Goal: Task Accomplishment & Management: Complete application form

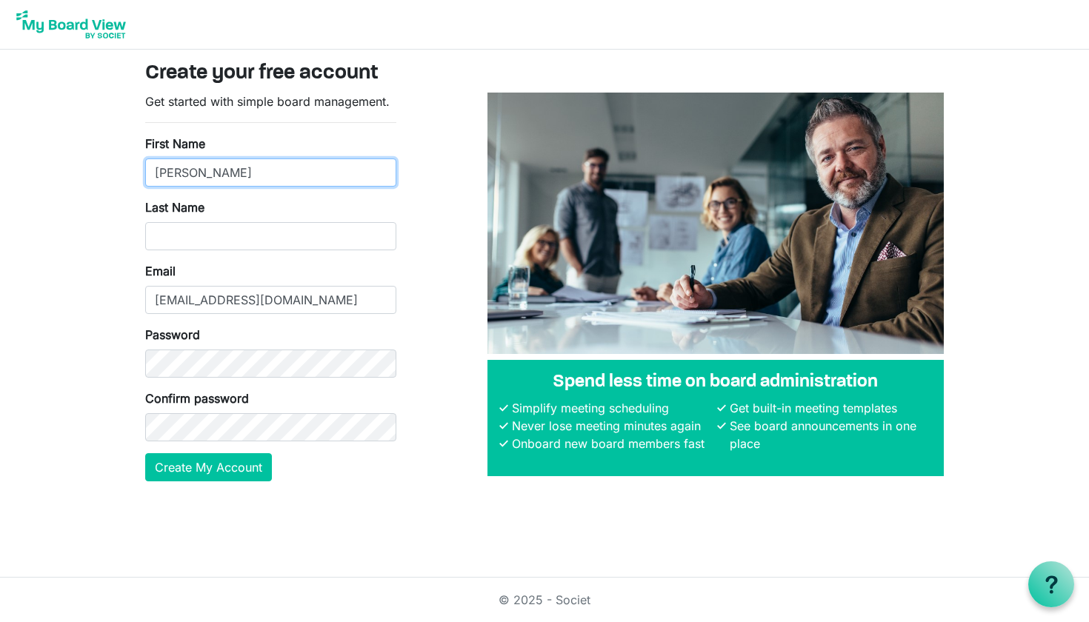
type input "[PERSON_NAME]"
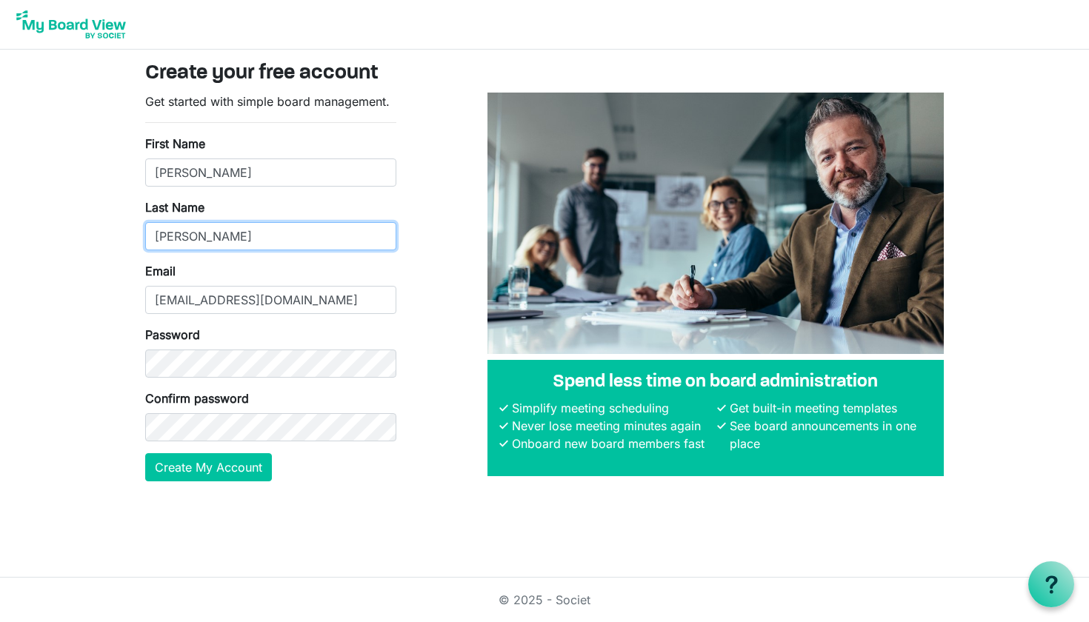
type input "[PERSON_NAME]"
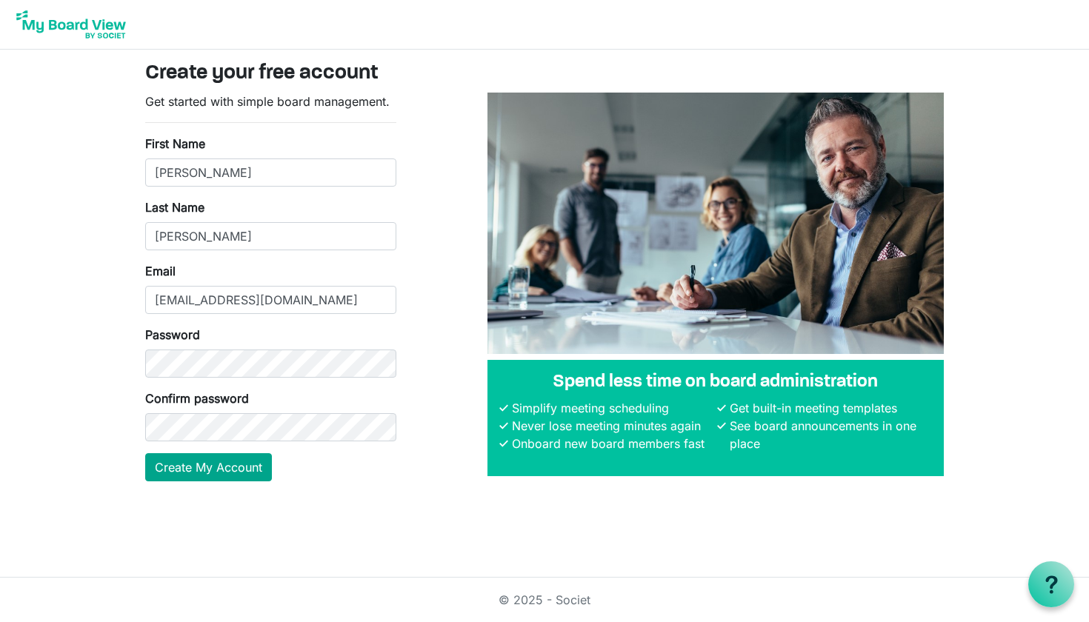
click at [267, 473] on button "Create My Account" at bounding box center [208, 467] width 127 height 28
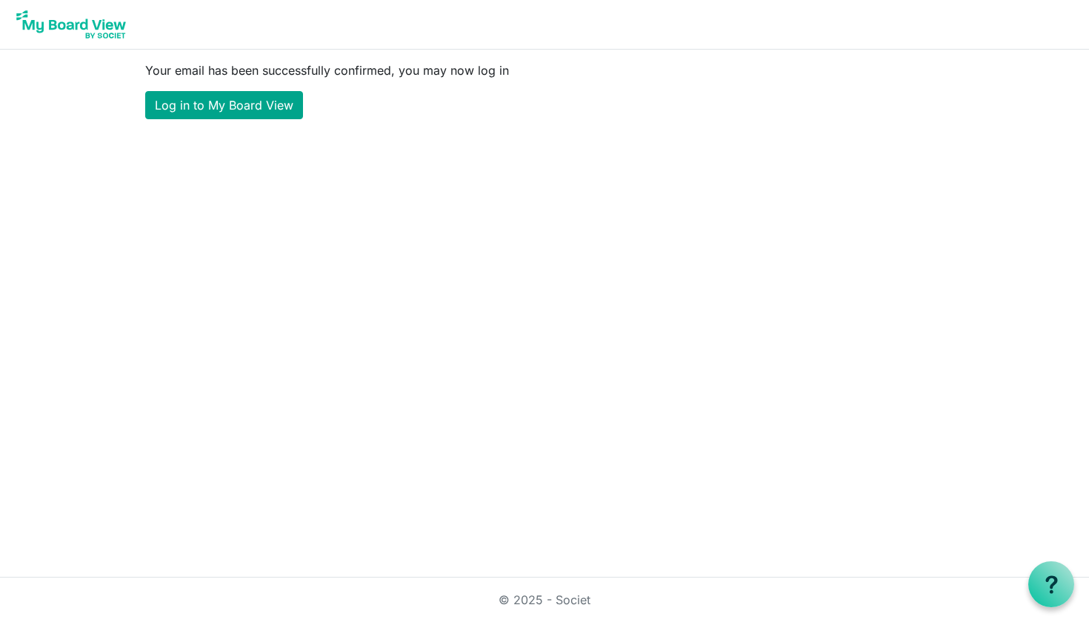
click at [264, 111] on link "Log in to My Board View" at bounding box center [224, 105] width 158 height 28
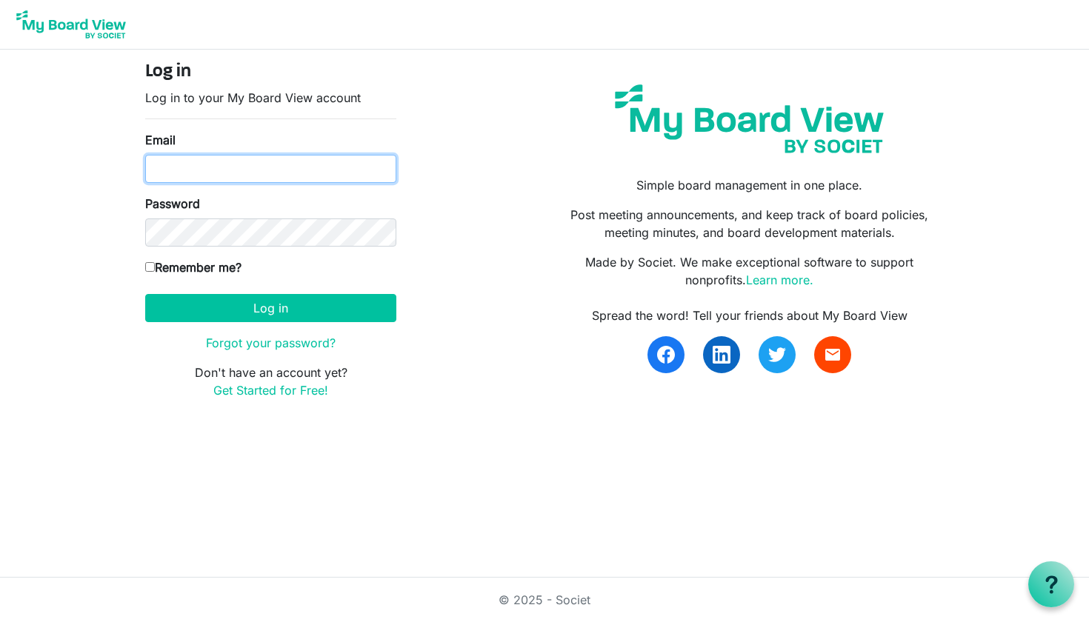
type input "[EMAIL_ADDRESS][DOMAIN_NAME]"
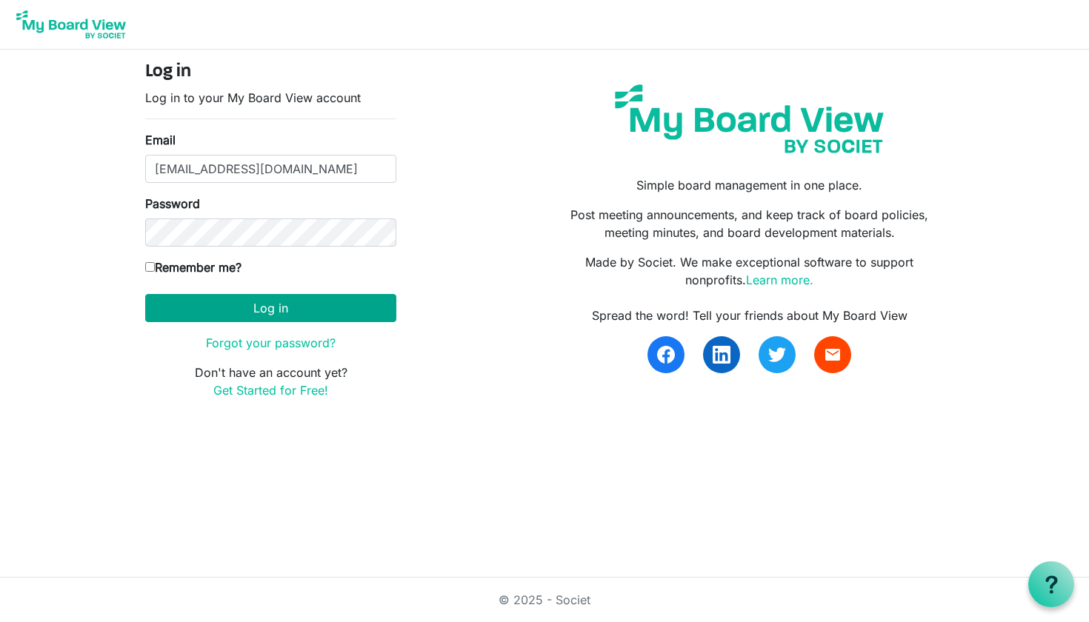
click at [293, 314] on button "Log in" at bounding box center [270, 308] width 251 height 28
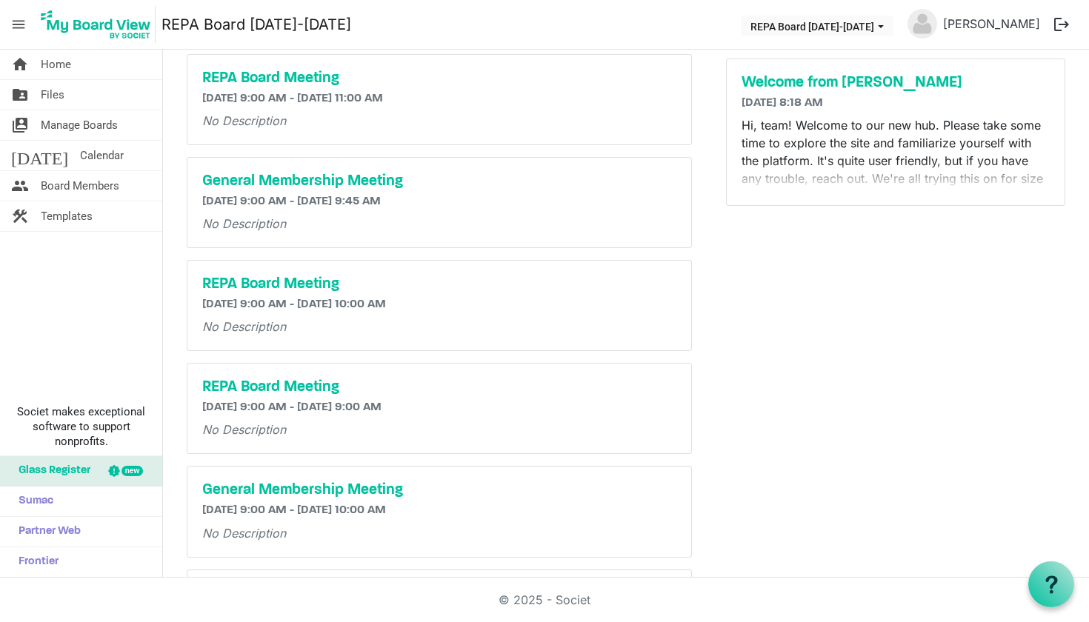
scroll to position [9, 0]
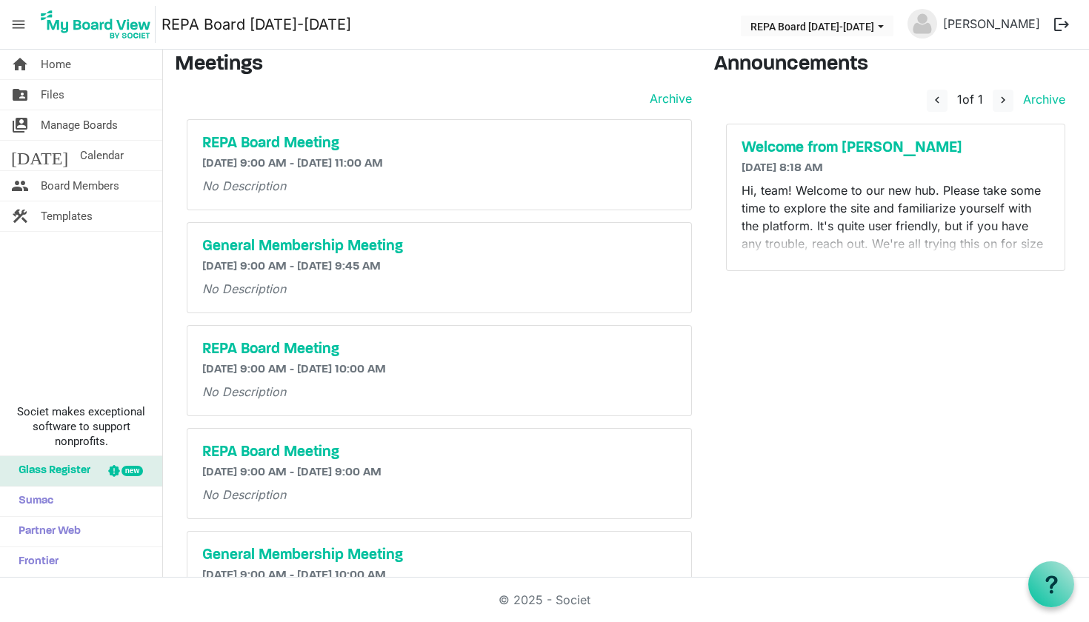
click at [930, 163] on h6 "8/15/2025 8:18 AM" at bounding box center [896, 168] width 308 height 14
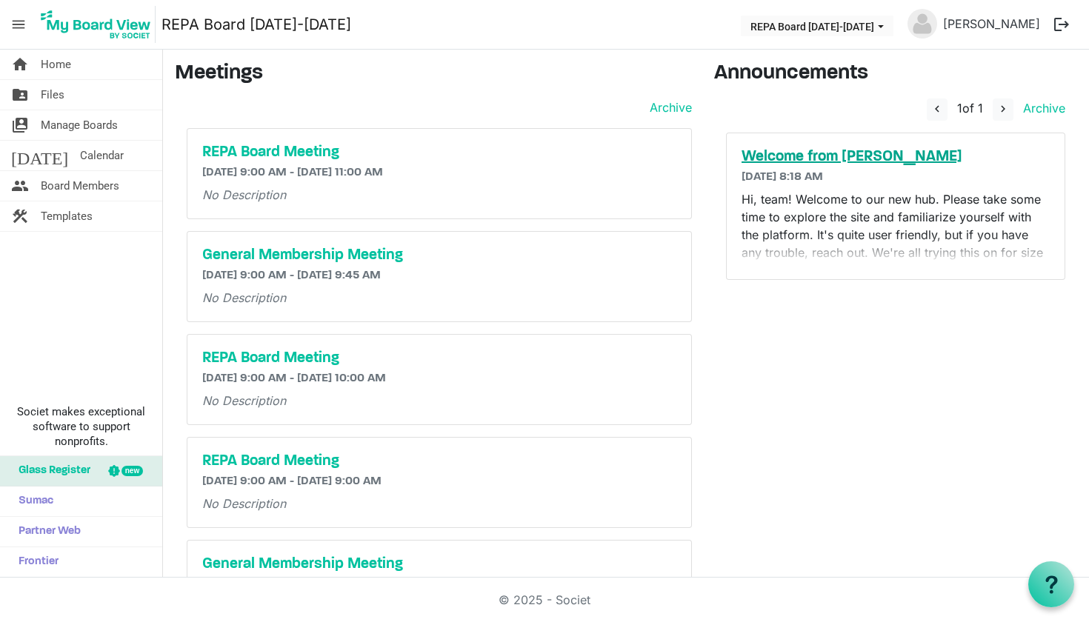
scroll to position [0, 0]
click at [59, 101] on span "Files" at bounding box center [53, 95] width 24 height 30
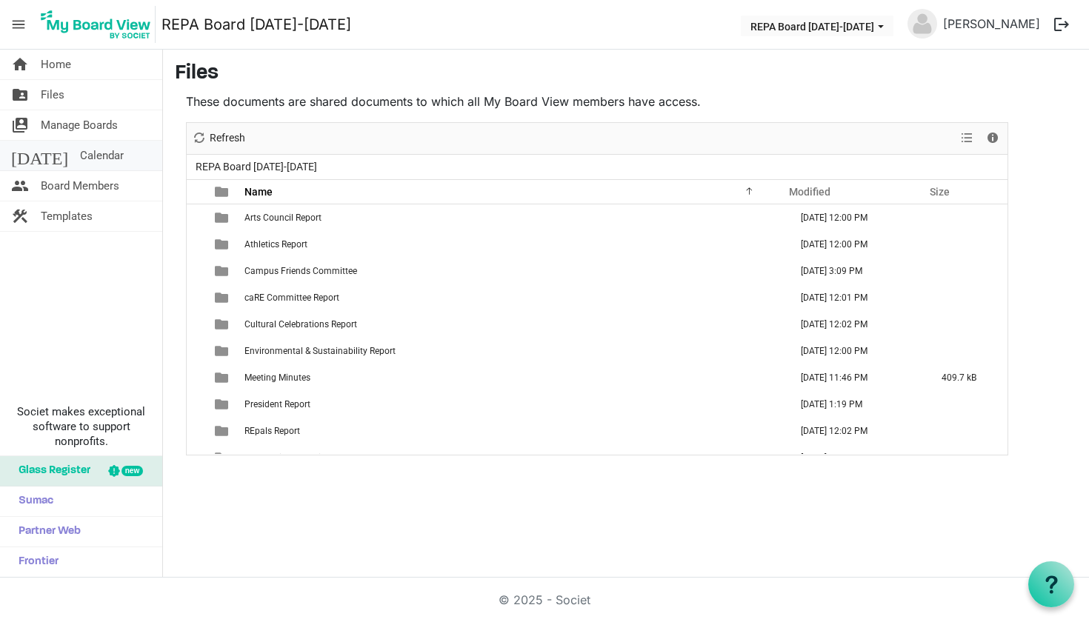
click at [80, 154] on span "Calendar" at bounding box center [102, 156] width 44 height 30
